Goal: Transaction & Acquisition: Subscribe to service/newsletter

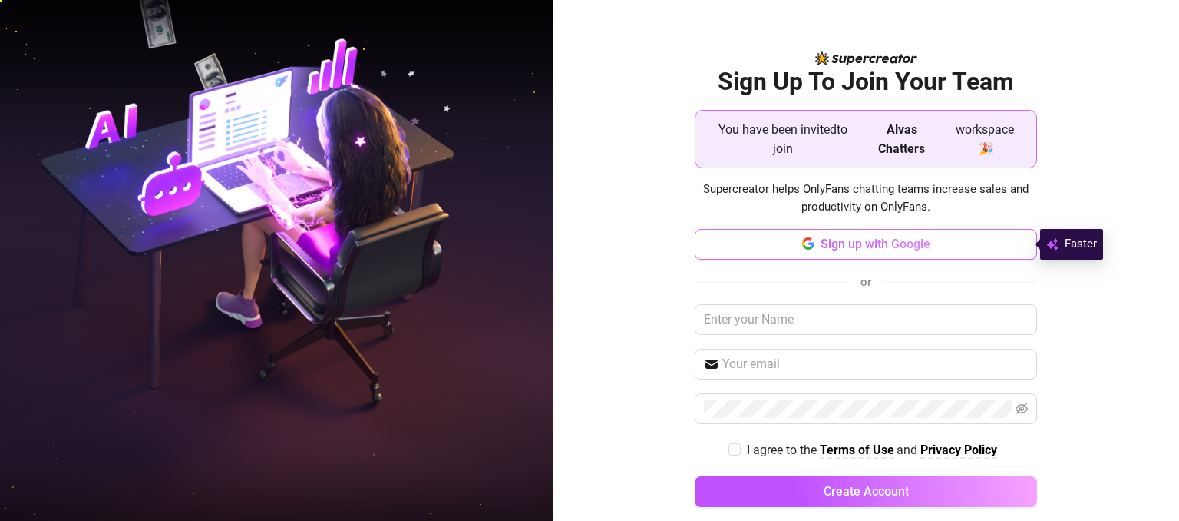
click at [898, 242] on span "Sign up with Google" at bounding box center [876, 243] width 110 height 15
click at [894, 250] on span "Sign up with Google" at bounding box center [876, 243] width 110 height 15
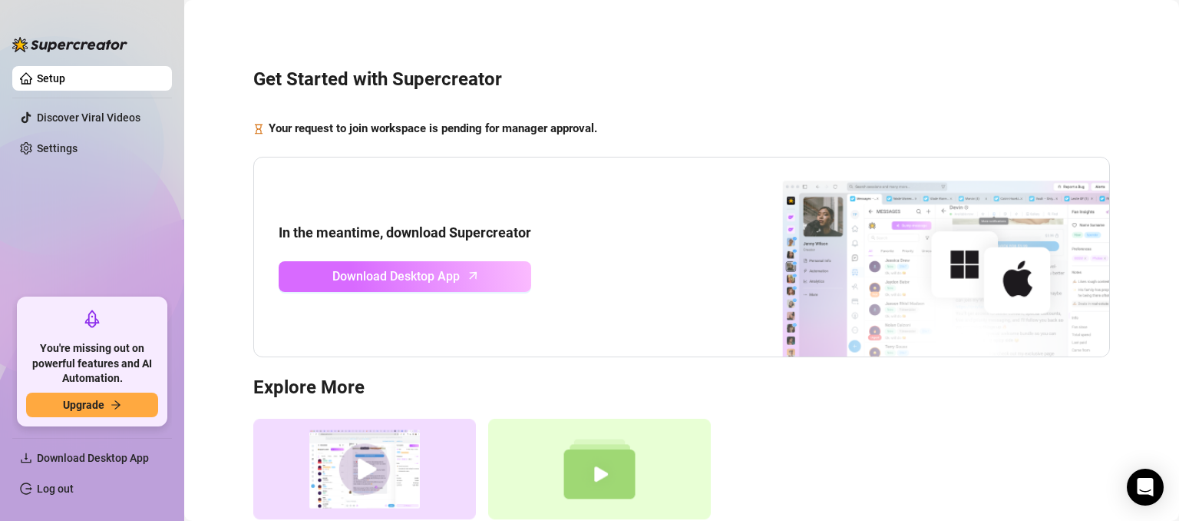
click at [430, 273] on span "Download Desktop App" at bounding box center [395, 275] width 127 height 19
